Goal: Find specific fact: Find specific fact

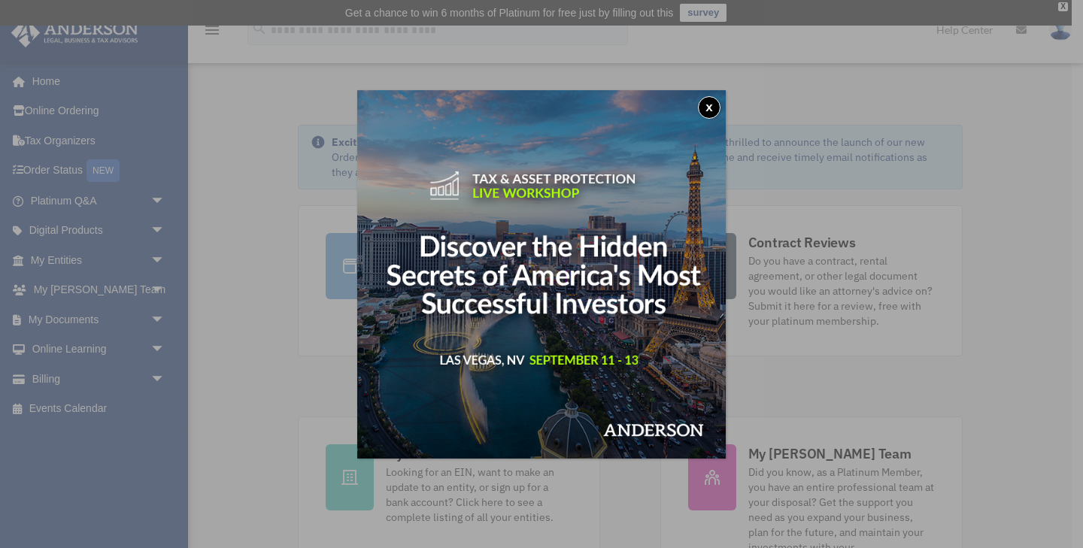
click at [711, 108] on button "x" at bounding box center [709, 107] width 23 height 23
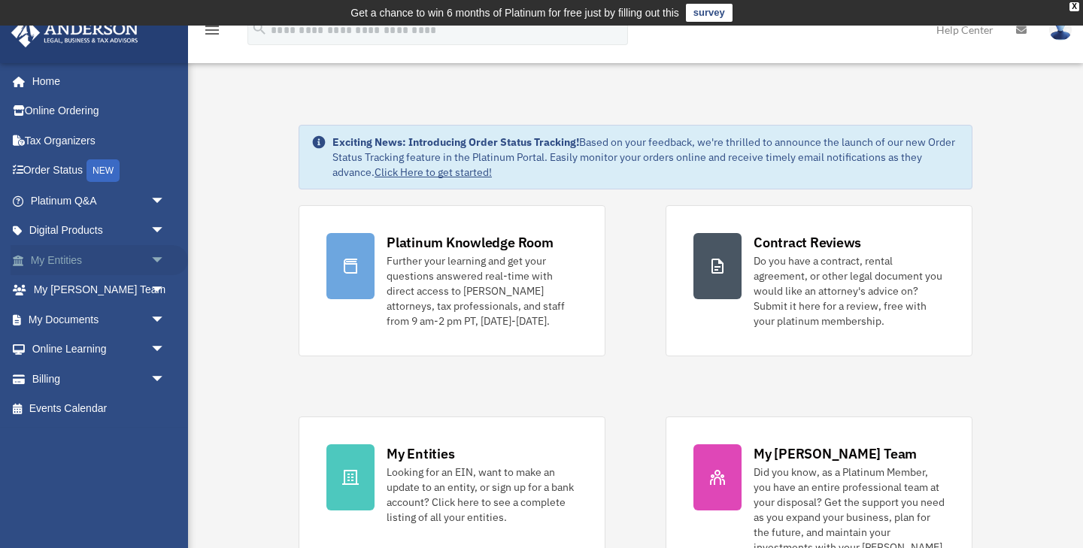
click at [69, 257] on link "My Entities arrow_drop_down" at bounding box center [99, 260] width 177 height 30
click at [61, 258] on link "My Entities arrow_drop_down" at bounding box center [99, 260] width 177 height 30
click at [156, 261] on span "arrow_drop_down" at bounding box center [165, 260] width 30 height 31
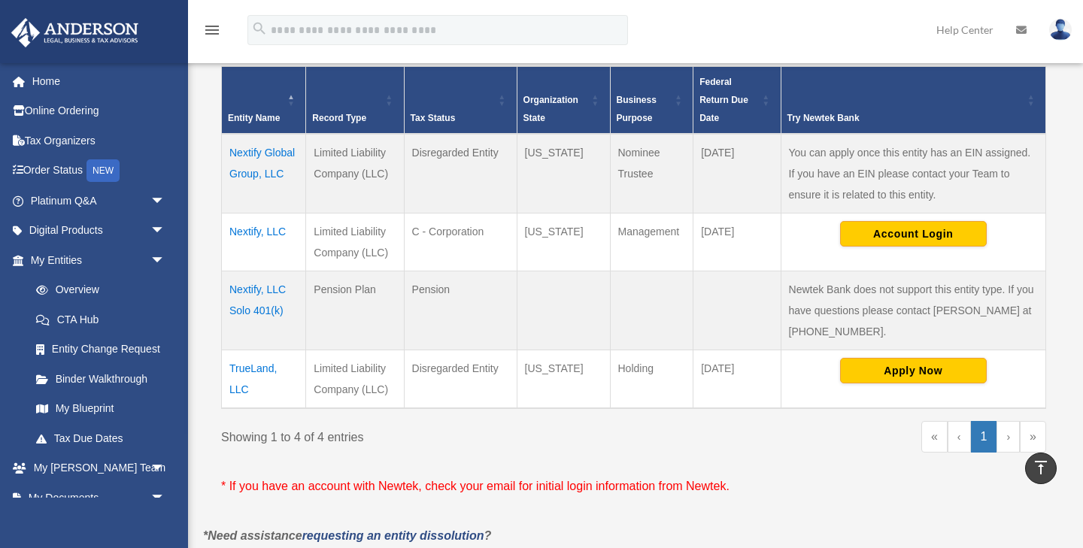
scroll to position [338, 0]
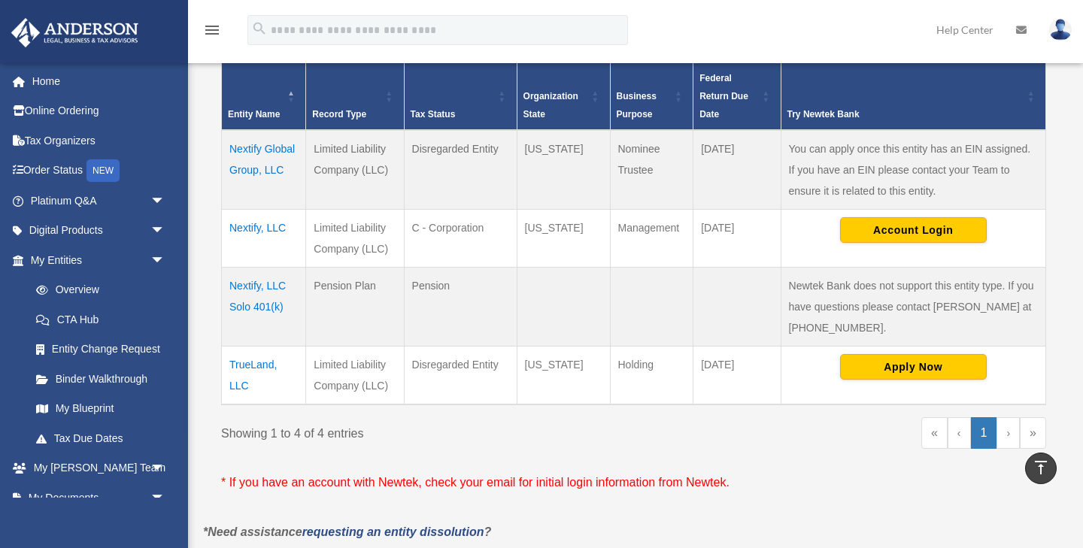
click at [251, 226] on td "Nextify, LLC" at bounding box center [264, 238] width 84 height 58
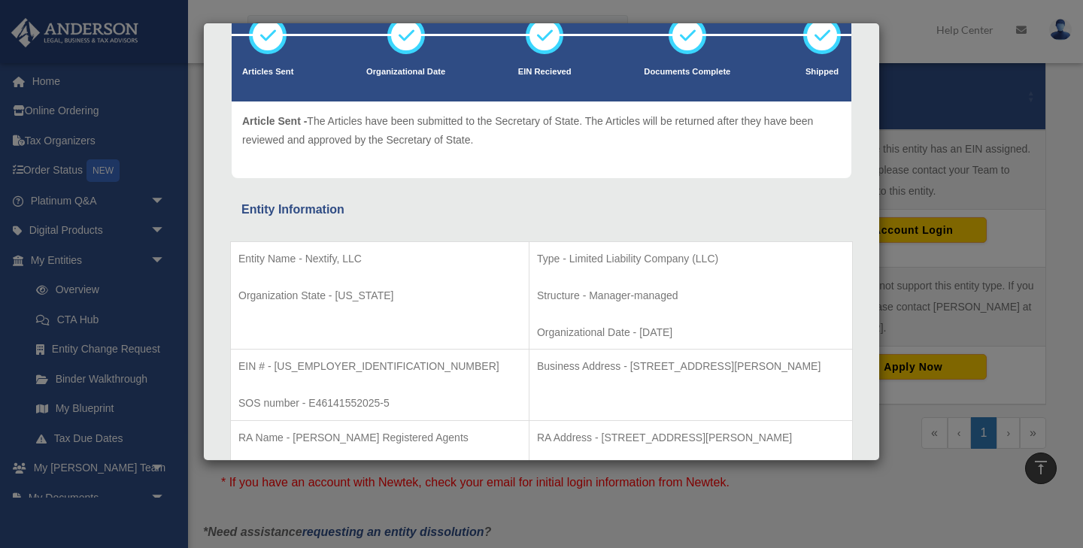
scroll to position [158, 0]
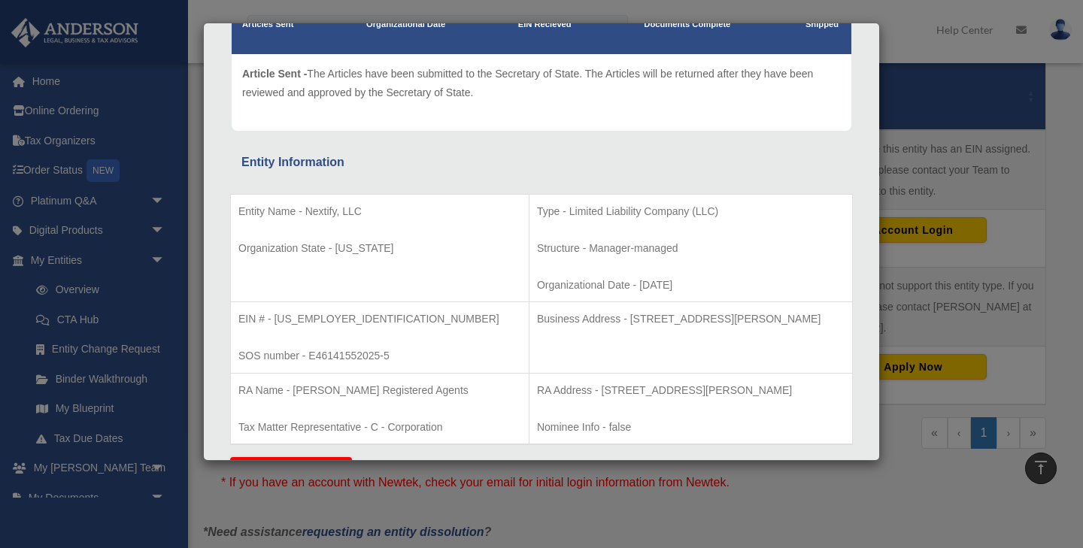
drag, startPoint x: 574, startPoint y: 318, endPoint x: 807, endPoint y: 317, distance: 232.4
click at [807, 317] on p "Business Address - [STREET_ADDRESS][PERSON_NAME]" at bounding box center [691, 319] width 308 height 19
copy p "[STREET_ADDRESS][PERSON_NAME]"
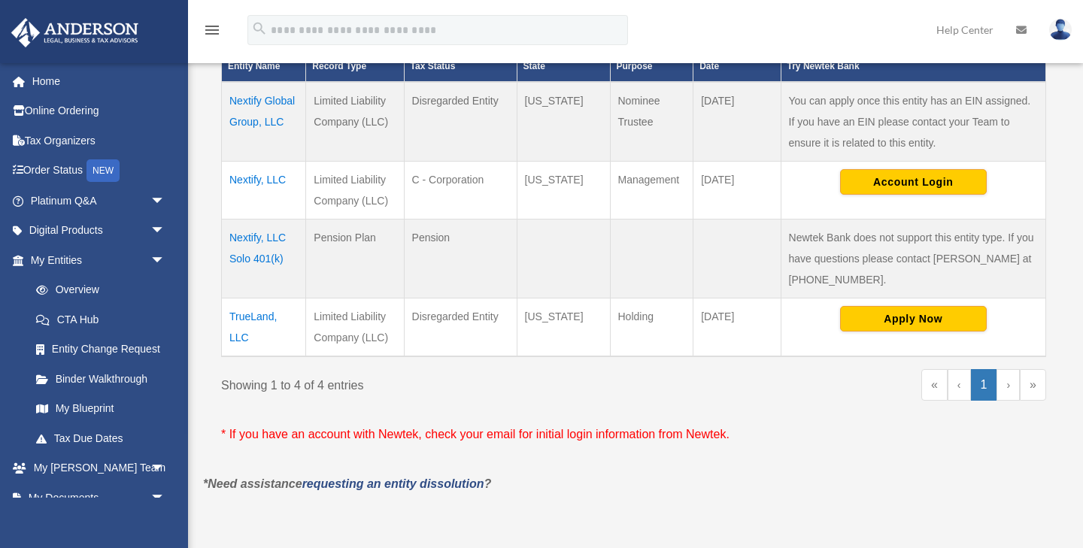
scroll to position [364, 0]
